Goal: Information Seeking & Learning: Learn about a topic

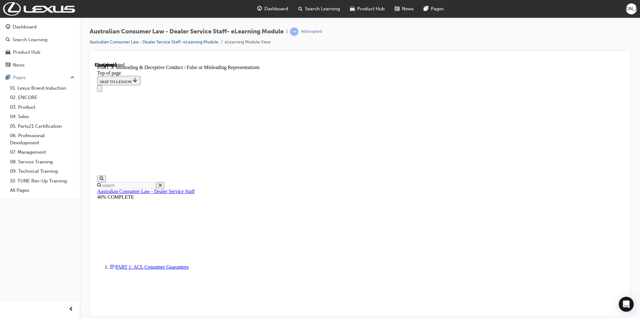
scroll to position [425, 0]
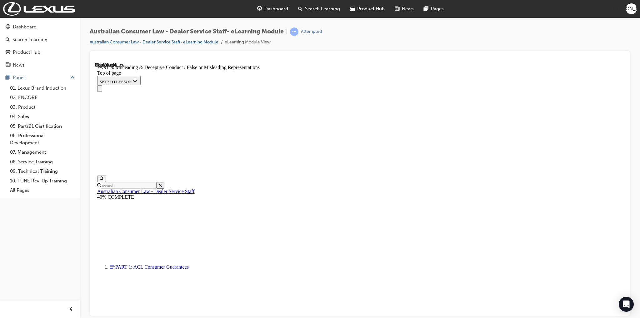
click button "CONTINUE"
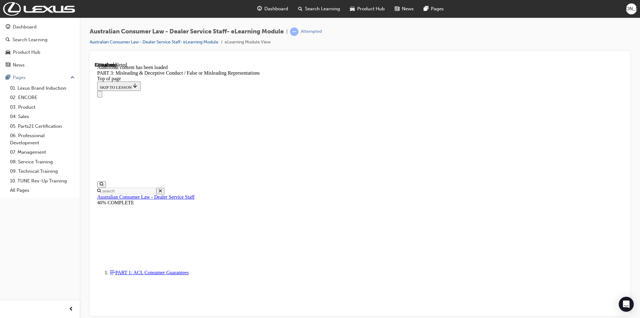
scroll to position [675, 0]
